Goal: Task Accomplishment & Management: Manage account settings

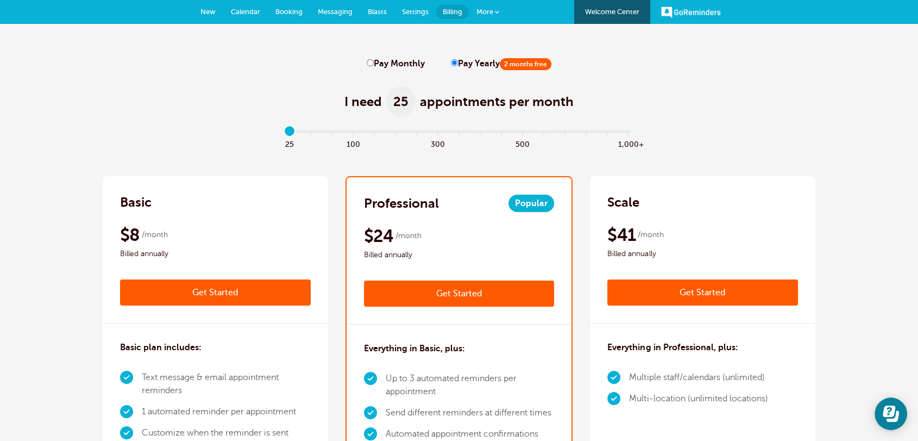
click at [406, 11] on span "Settings" at bounding box center [415, 12] width 27 height 8
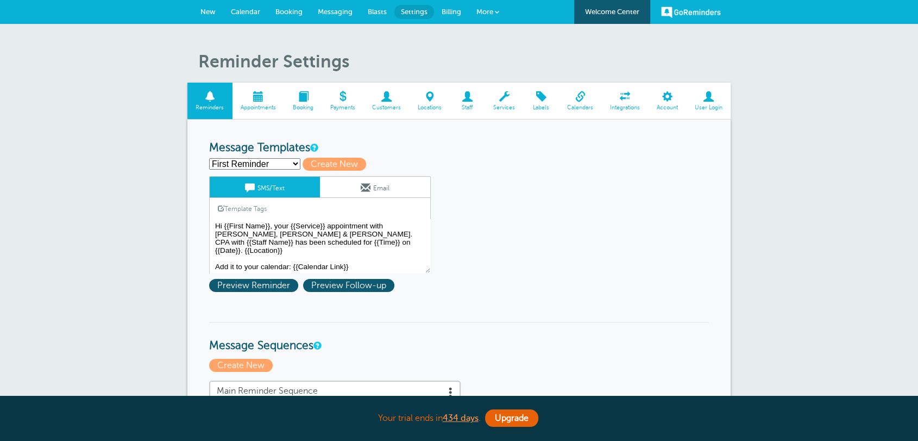
click at [628, 108] on span "Integrations" at bounding box center [625, 107] width 36 height 7
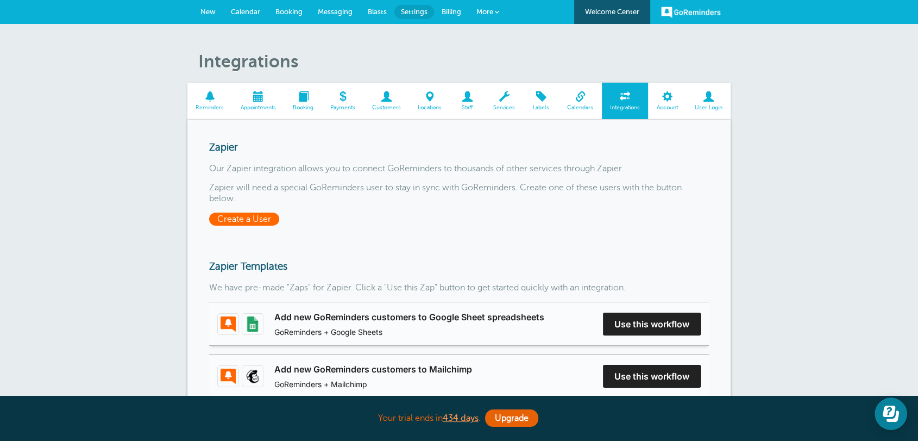
click at [247, 223] on span "Create a User" at bounding box center [244, 218] width 70 height 13
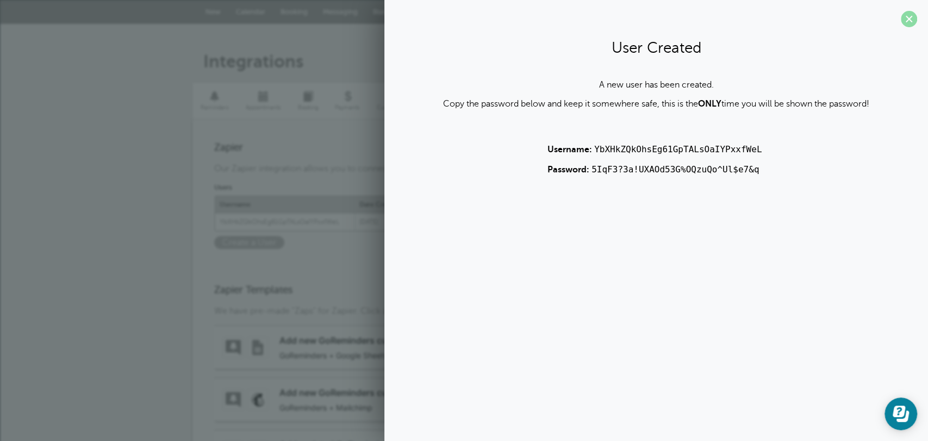
click at [904, 24] on span at bounding box center [908, 19] width 16 height 16
